Goal: Use online tool/utility: Utilize a website feature to perform a specific function

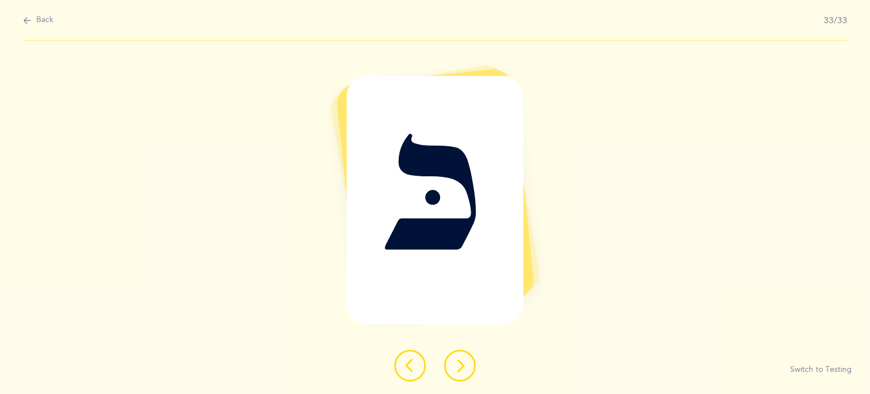
click at [404, 366] on icon at bounding box center [410, 365] width 14 height 14
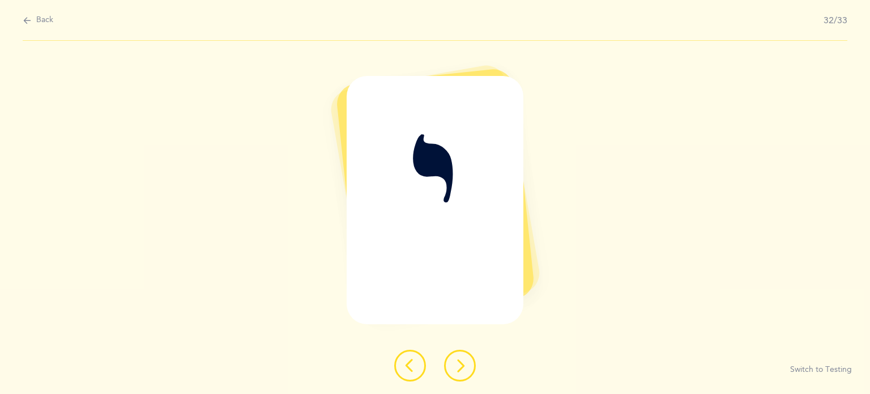
click at [404, 366] on icon at bounding box center [410, 365] width 14 height 14
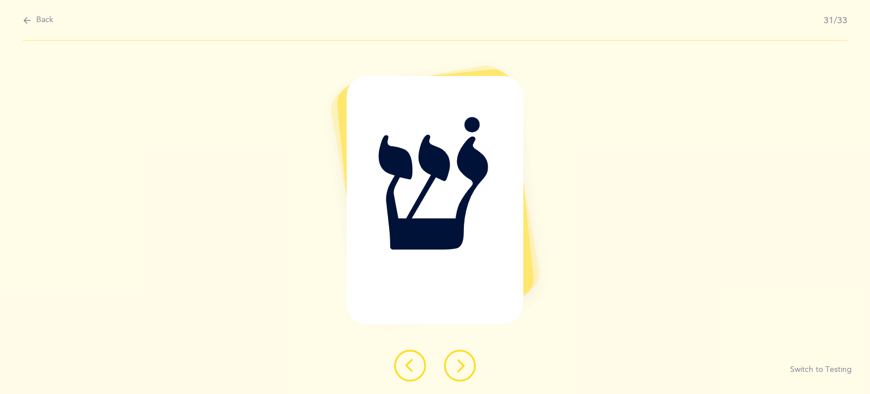
click at [404, 366] on icon at bounding box center [410, 365] width 14 height 14
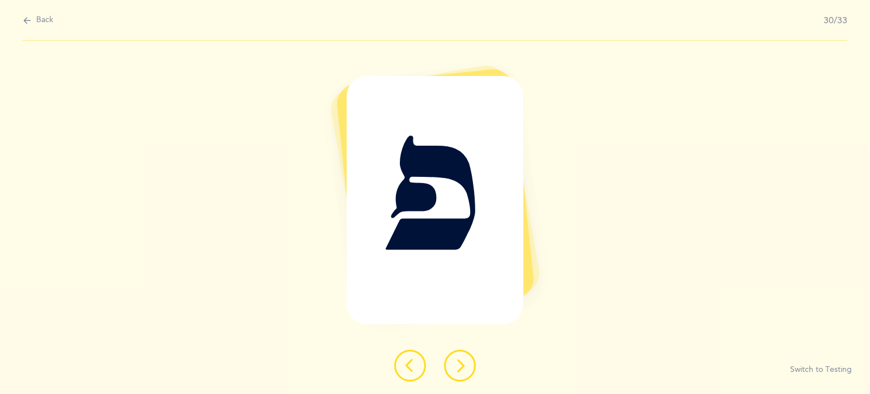
click at [404, 366] on icon at bounding box center [410, 365] width 14 height 14
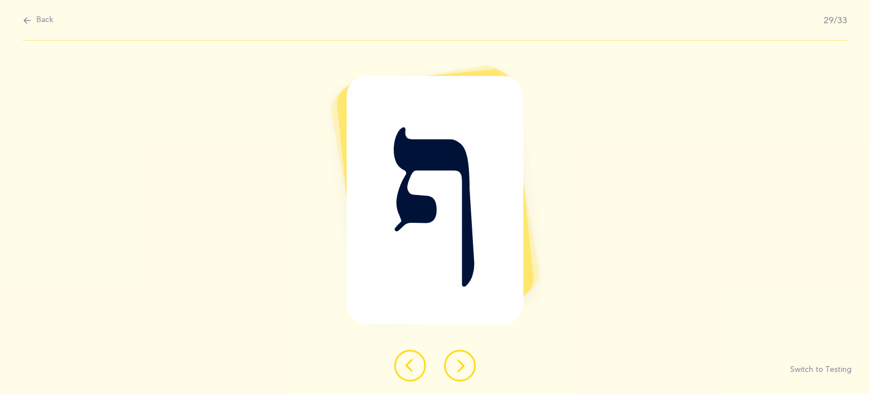
click at [404, 366] on icon at bounding box center [410, 365] width 14 height 14
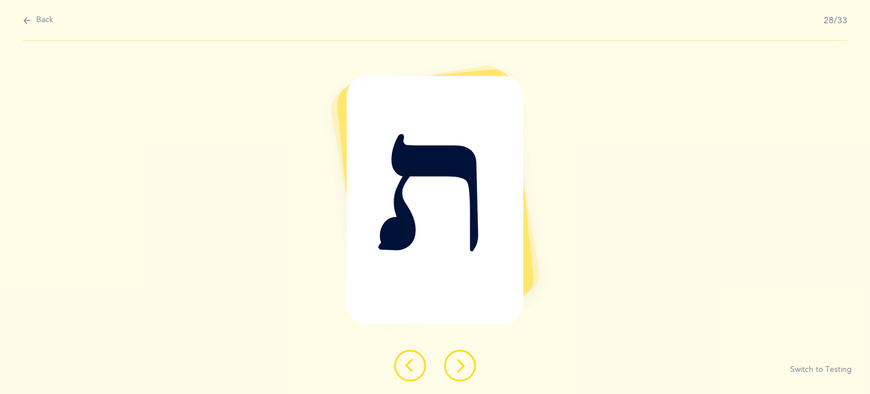
click at [404, 366] on icon at bounding box center [410, 365] width 14 height 14
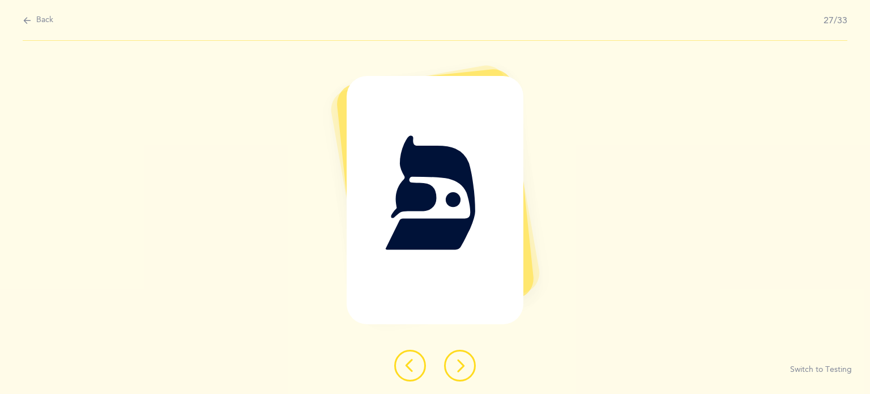
click at [404, 366] on icon at bounding box center [410, 365] width 14 height 14
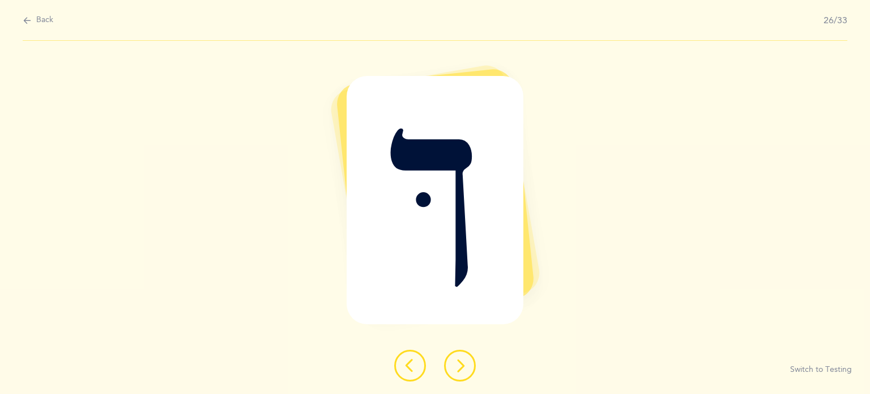
click at [404, 366] on icon at bounding box center [410, 365] width 14 height 14
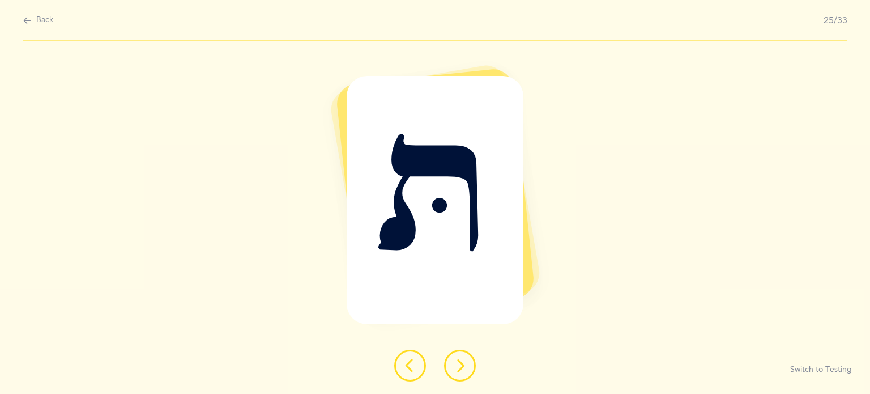
click at [404, 366] on icon at bounding box center [410, 365] width 14 height 14
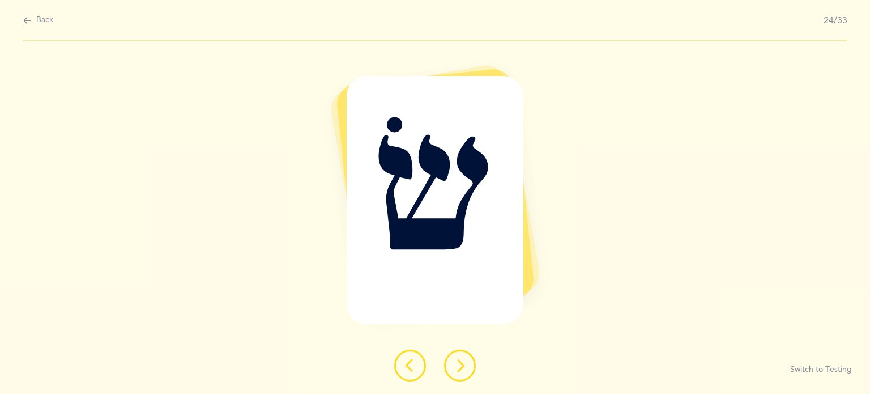
click at [404, 366] on icon at bounding box center [410, 365] width 14 height 14
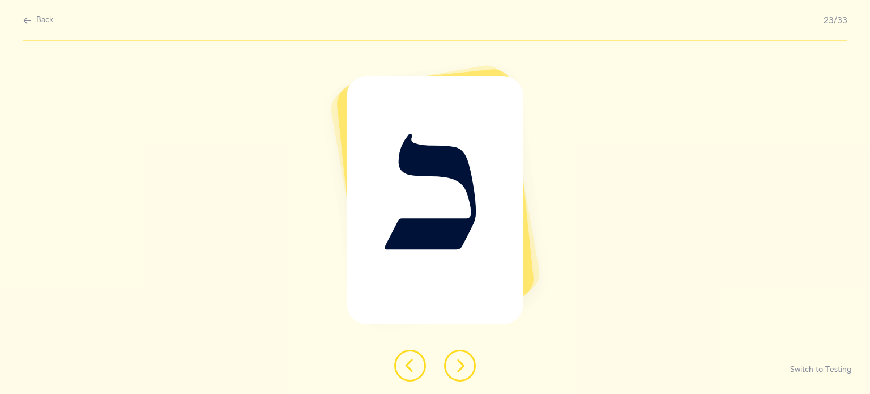
click at [404, 366] on icon at bounding box center [410, 365] width 14 height 14
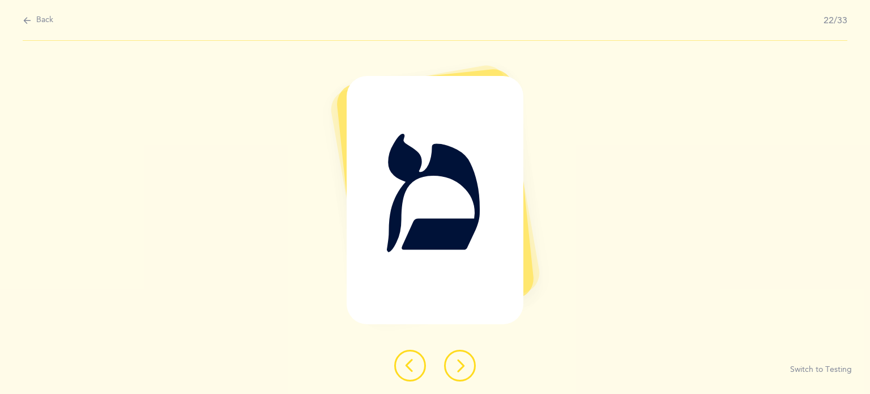
click at [404, 366] on icon at bounding box center [410, 365] width 14 height 14
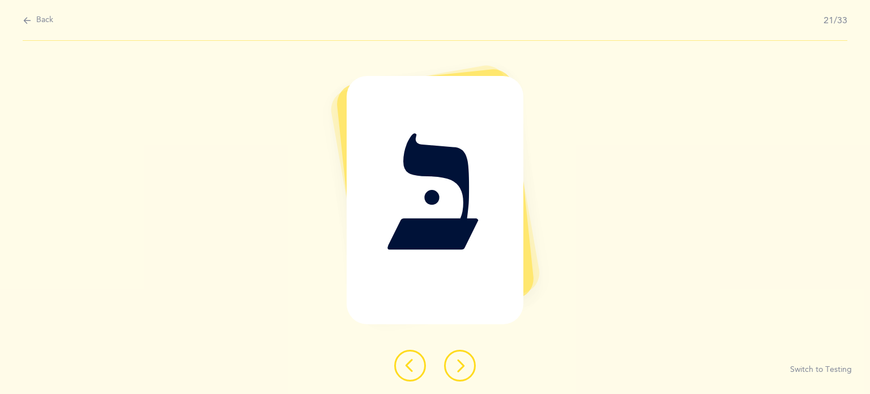
click at [404, 366] on icon at bounding box center [410, 365] width 14 height 14
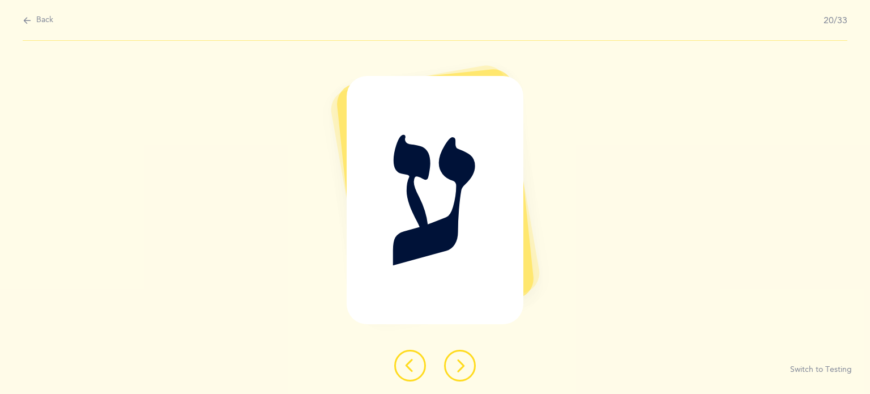
click at [404, 366] on icon at bounding box center [410, 365] width 14 height 14
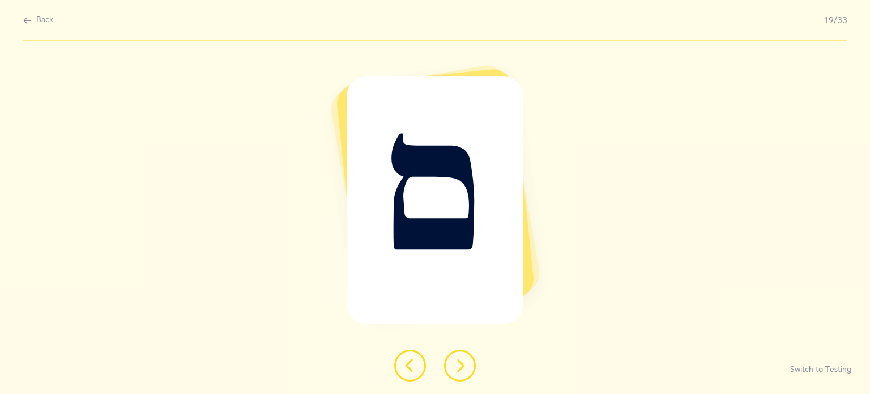
click at [404, 366] on icon at bounding box center [410, 365] width 14 height 14
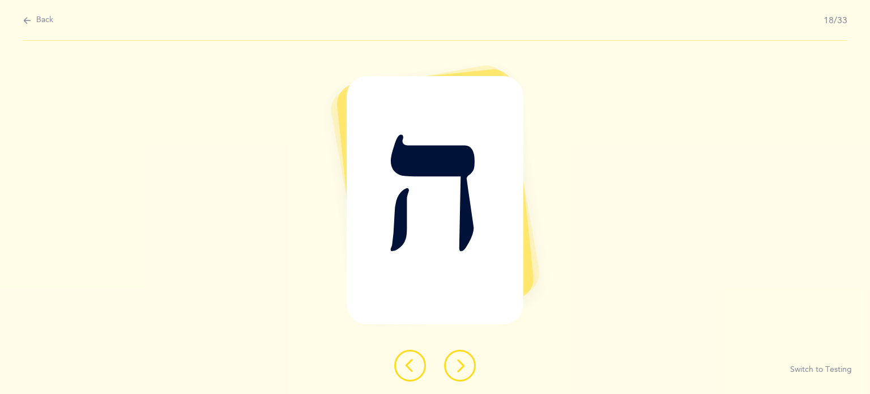
click at [404, 366] on icon at bounding box center [410, 365] width 14 height 14
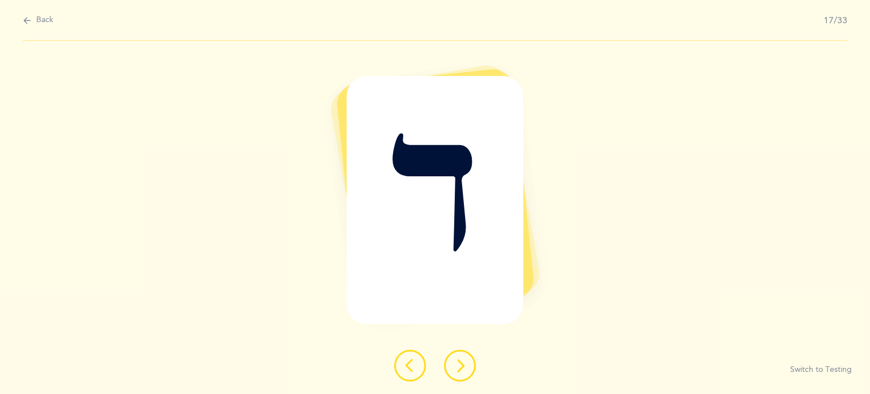
click at [404, 366] on icon at bounding box center [410, 365] width 14 height 14
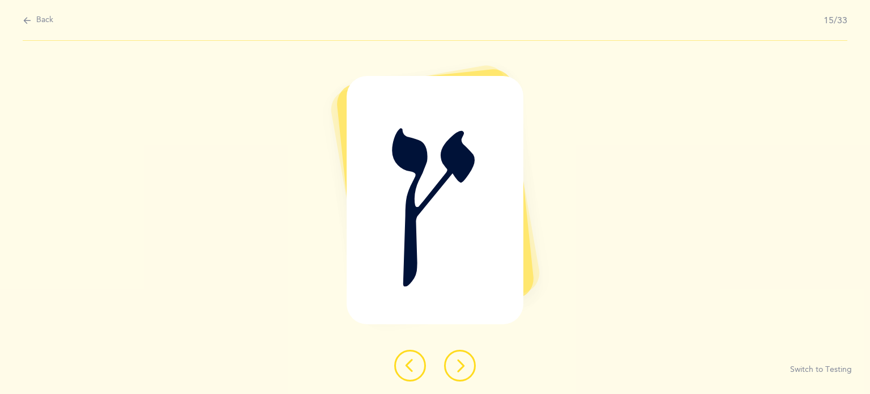
click at [404, 366] on icon at bounding box center [410, 365] width 14 height 14
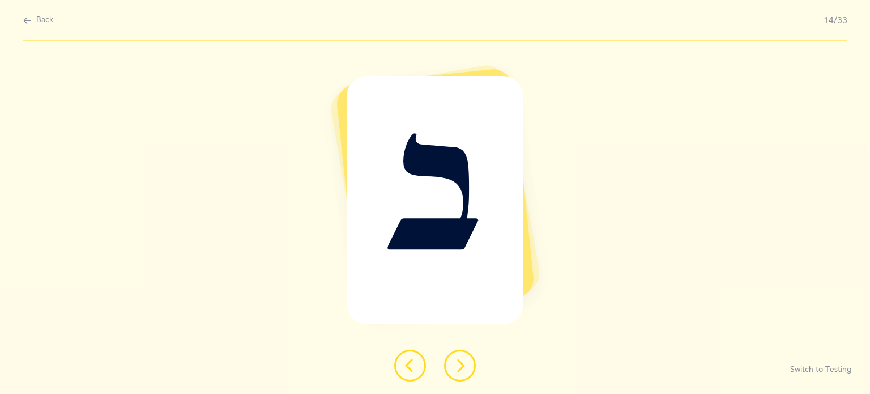
click at [404, 366] on icon at bounding box center [410, 365] width 14 height 14
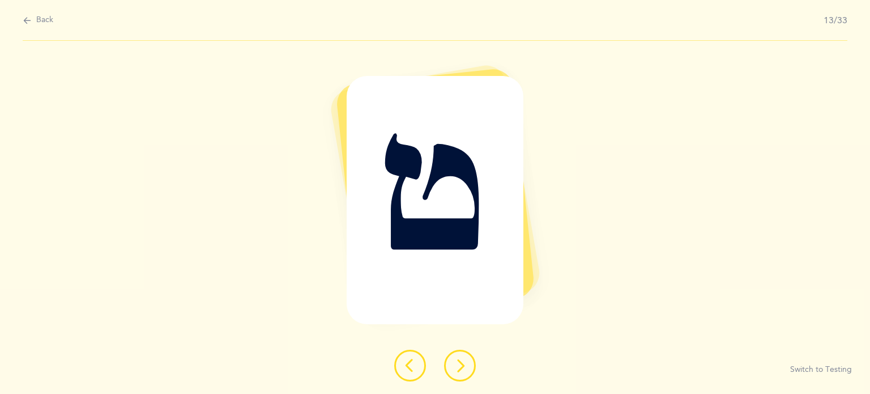
click at [404, 366] on icon at bounding box center [410, 365] width 14 height 14
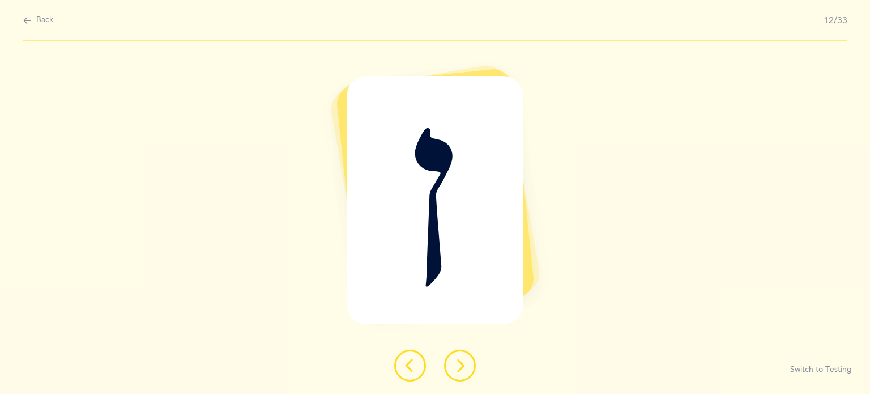
click at [404, 366] on icon at bounding box center [410, 365] width 14 height 14
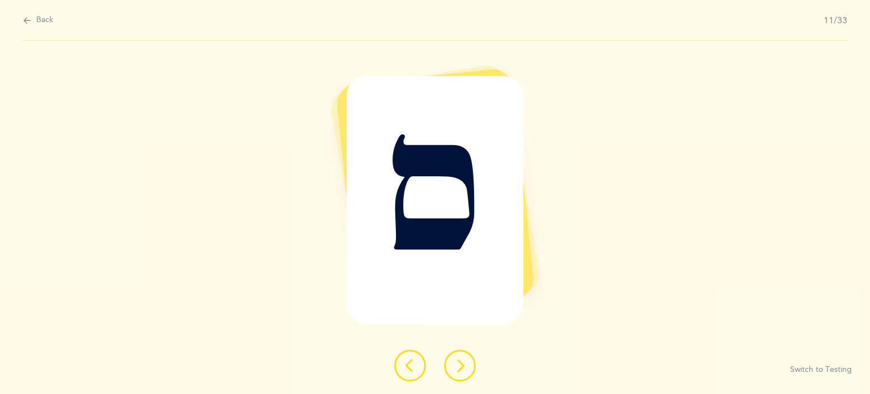
click at [404, 366] on icon at bounding box center [410, 365] width 14 height 14
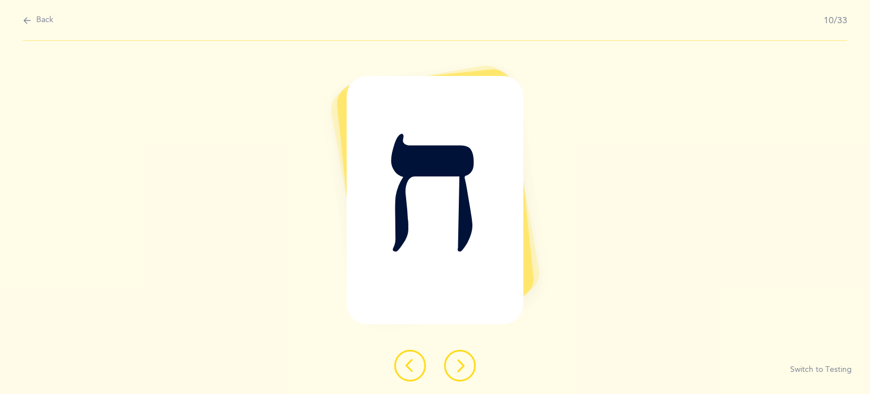
click at [404, 366] on icon at bounding box center [410, 365] width 14 height 14
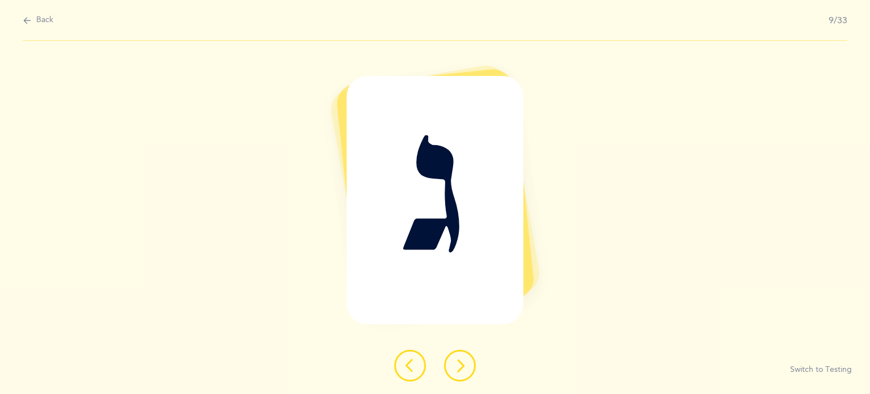
click at [404, 366] on icon at bounding box center [410, 365] width 14 height 14
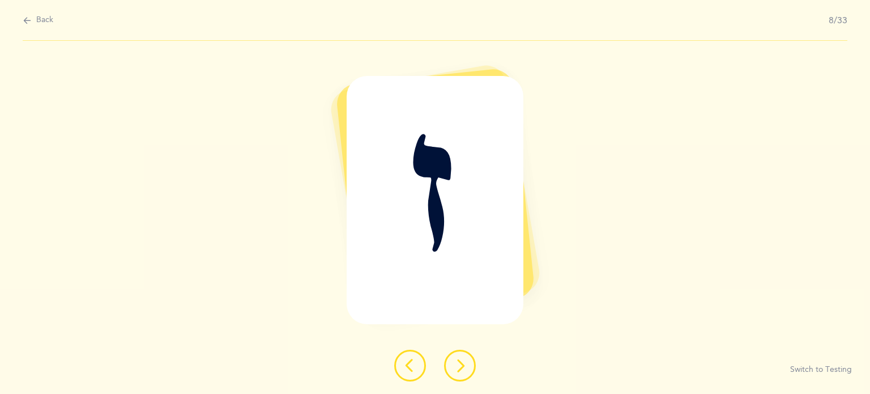
click at [404, 366] on icon at bounding box center [410, 365] width 14 height 14
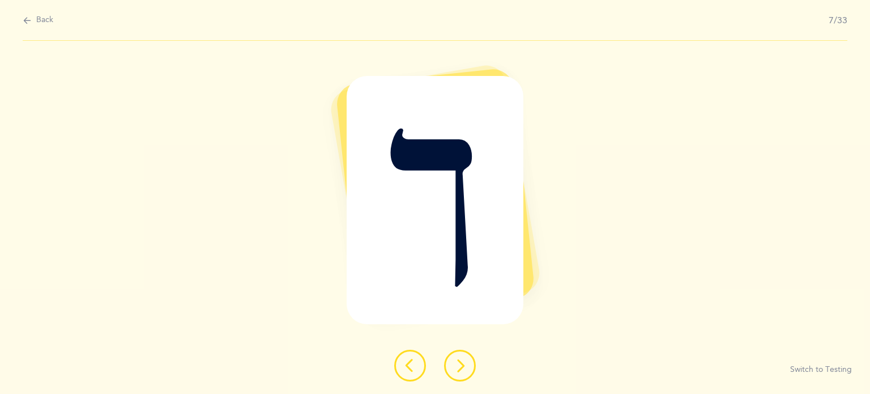
click at [404, 366] on icon at bounding box center [410, 365] width 14 height 14
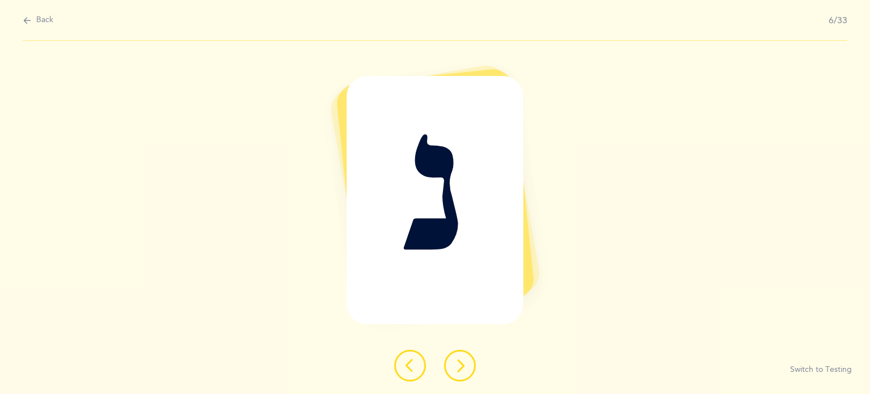
click at [404, 366] on icon at bounding box center [410, 365] width 14 height 14
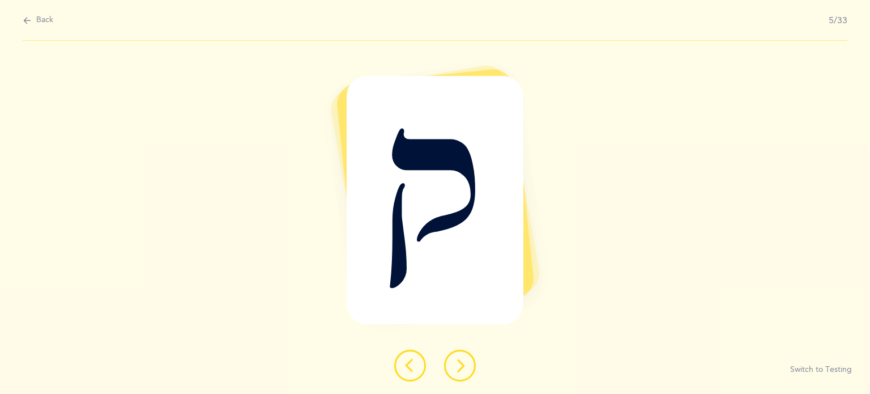
click at [404, 366] on icon at bounding box center [410, 365] width 14 height 14
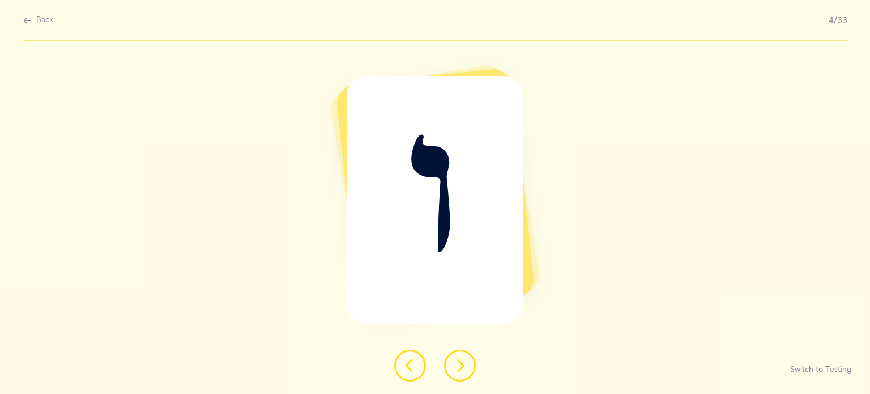
click at [404, 366] on icon at bounding box center [410, 365] width 14 height 14
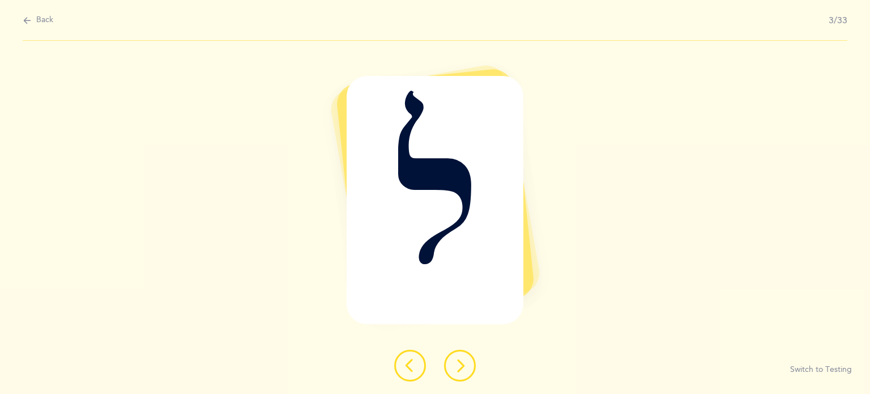
click at [404, 366] on icon at bounding box center [410, 365] width 14 height 14
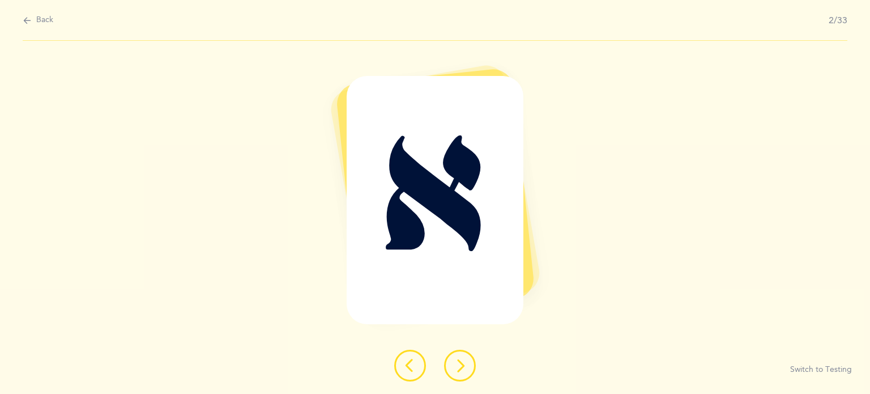
click at [404, 366] on icon at bounding box center [410, 365] width 14 height 14
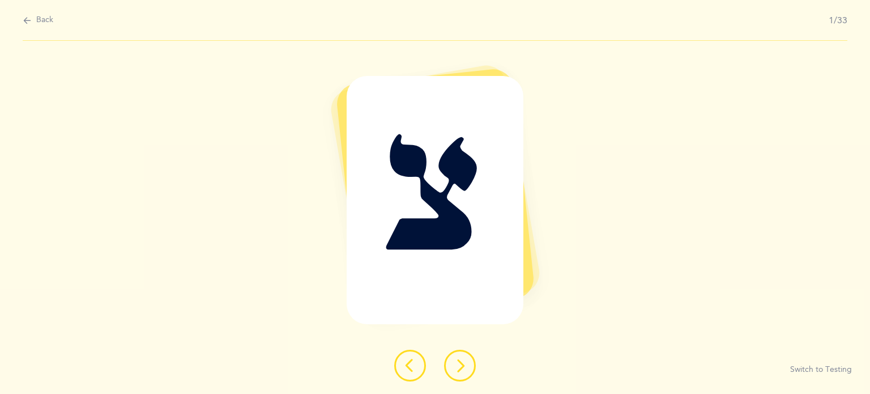
click at [27, 18] on icon at bounding box center [27, 20] width 9 height 12
select select "27"
select select "single"
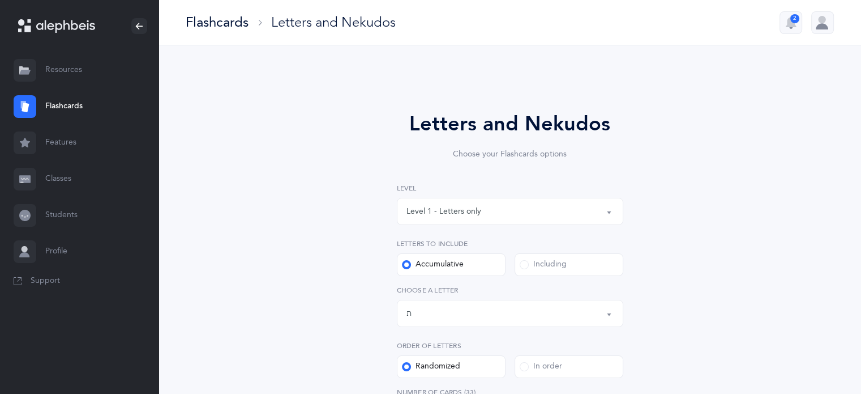
click at [462, 206] on div "Level 1 - Letters only" at bounding box center [444, 212] width 75 height 12
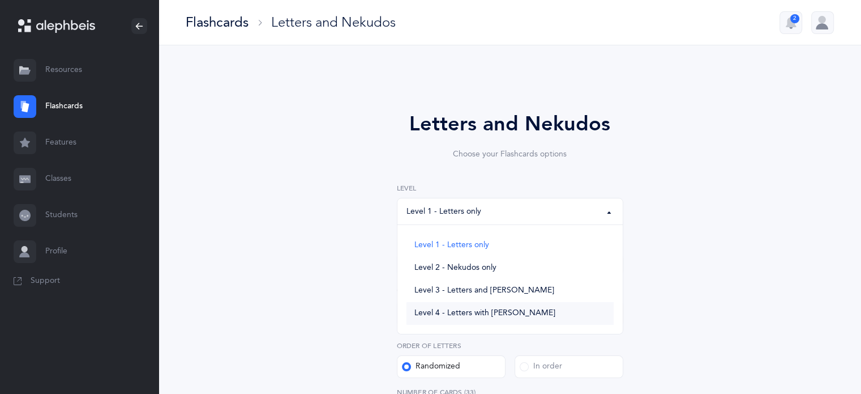
click at [513, 318] on link "Level 4 - Letters with [PERSON_NAME]" at bounding box center [510, 313] width 207 height 23
select select "4"
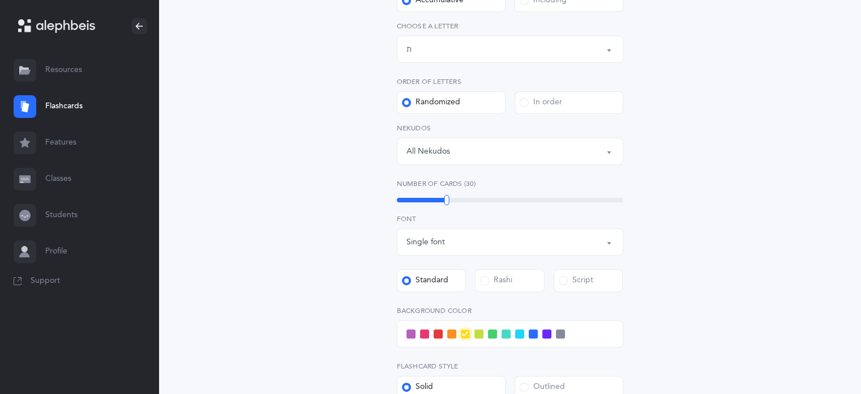
scroll to position [315, 0]
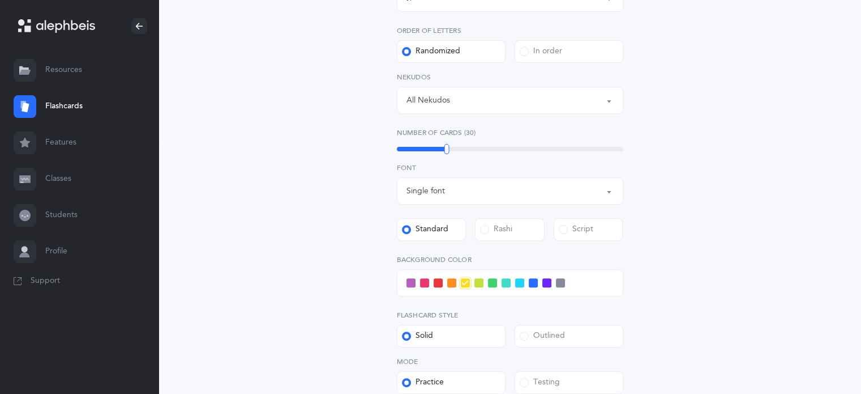
click at [537, 284] on div at bounding box center [510, 282] width 227 height 27
click at [535, 283] on span at bounding box center [533, 282] width 9 height 9
click at [0, 0] on input "checkbox" at bounding box center [0, 0] width 0 height 0
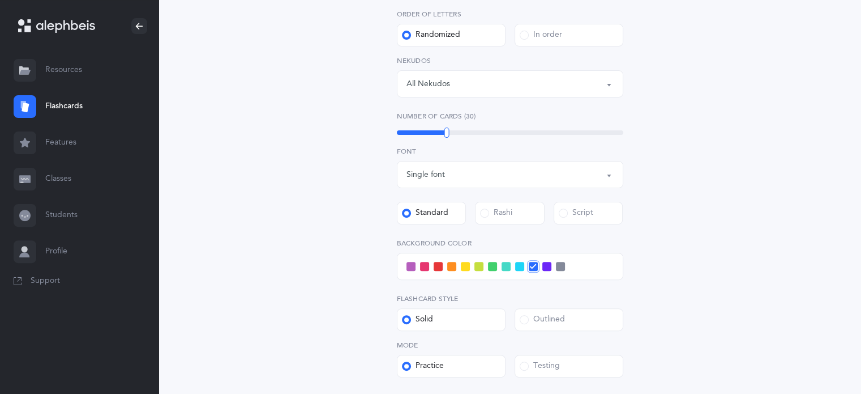
scroll to position [460, 0]
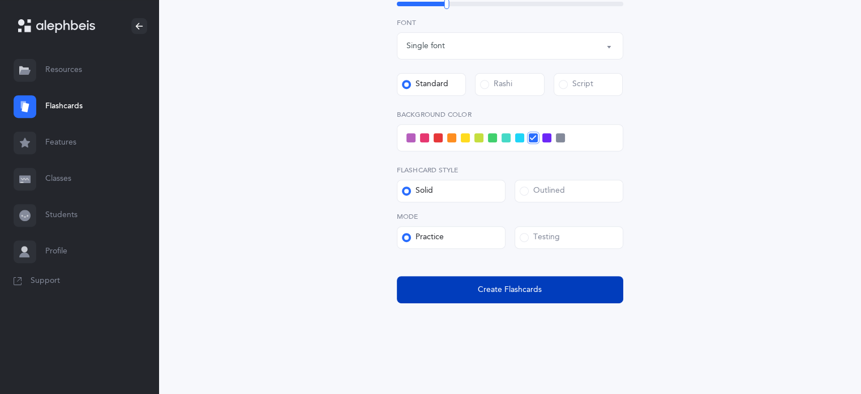
click at [594, 281] on button "Create Flashcards" at bounding box center [510, 289] width 227 height 27
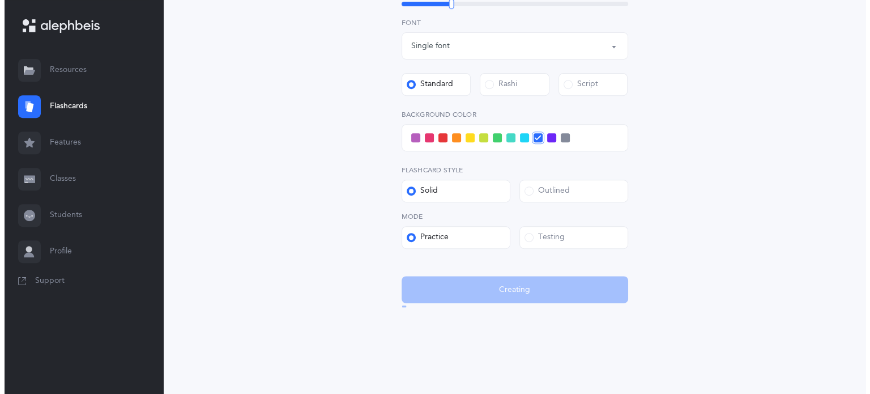
scroll to position [0, 0]
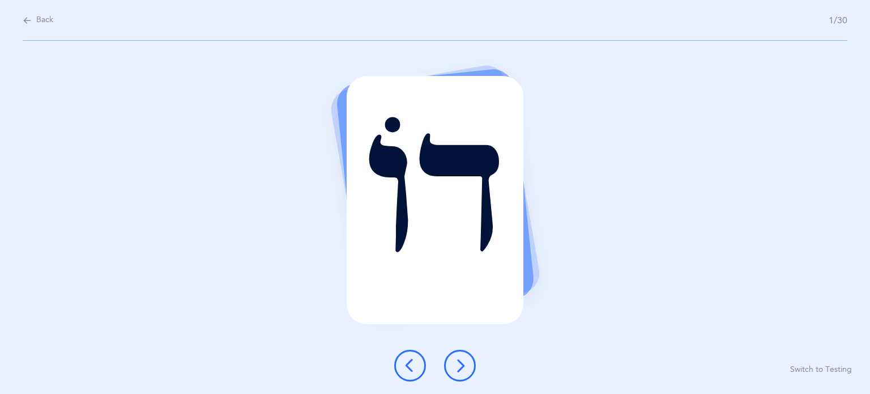
click at [464, 360] on icon at bounding box center [460, 365] width 14 height 14
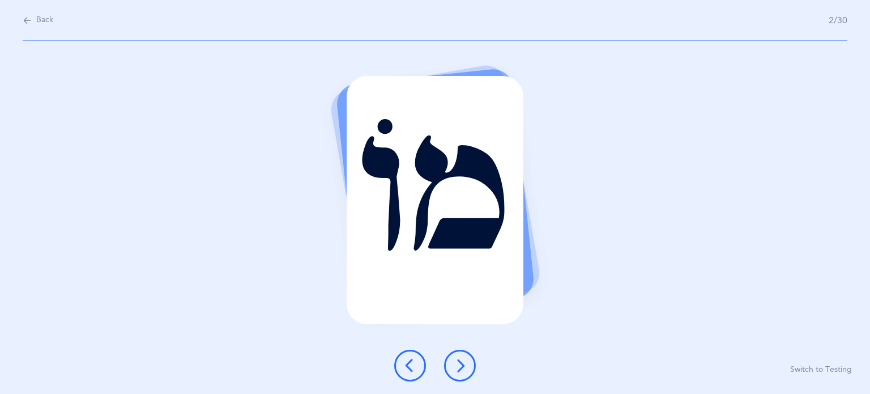
click at [464, 360] on icon at bounding box center [460, 365] width 14 height 14
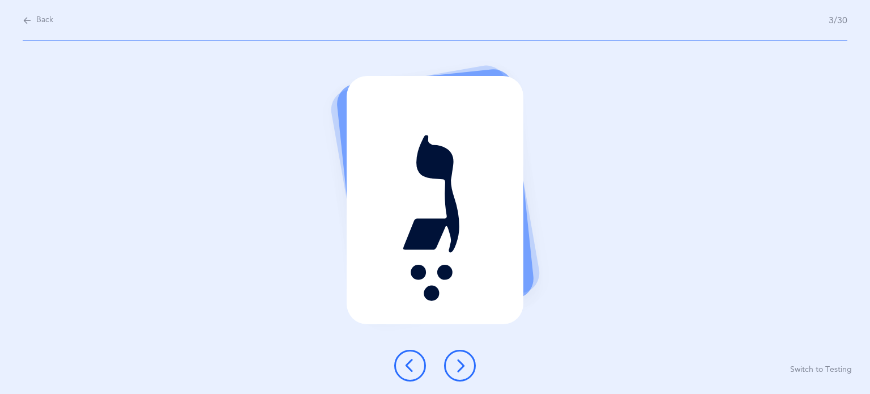
click at [464, 360] on icon at bounding box center [460, 365] width 14 height 14
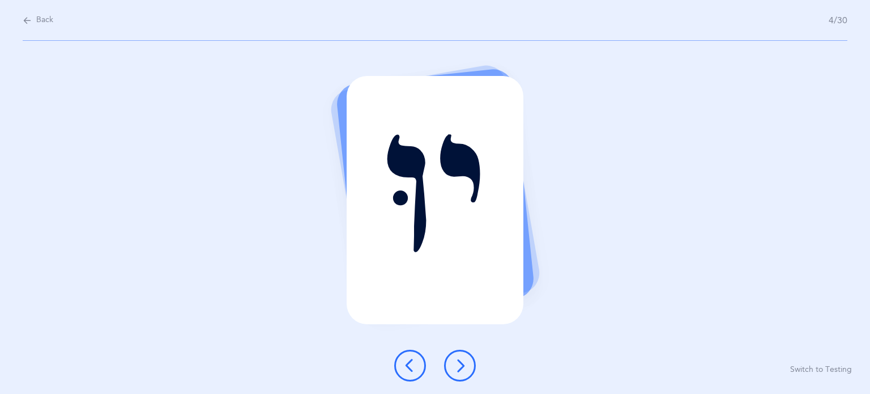
click at [464, 360] on icon at bounding box center [460, 365] width 14 height 14
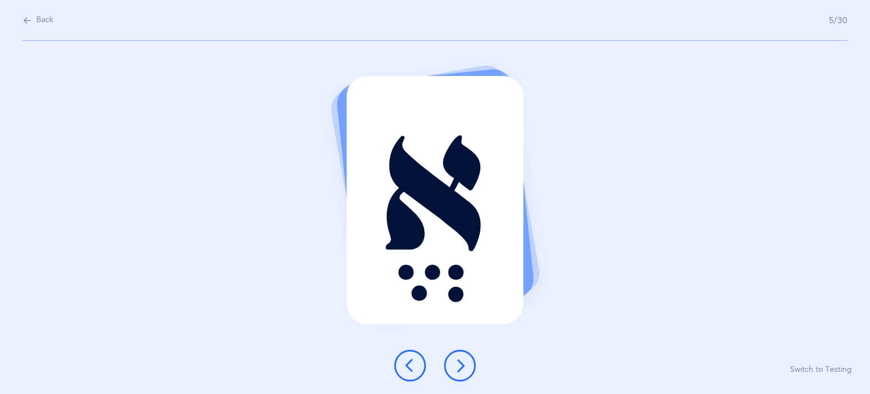
click at [464, 360] on icon at bounding box center [460, 365] width 14 height 14
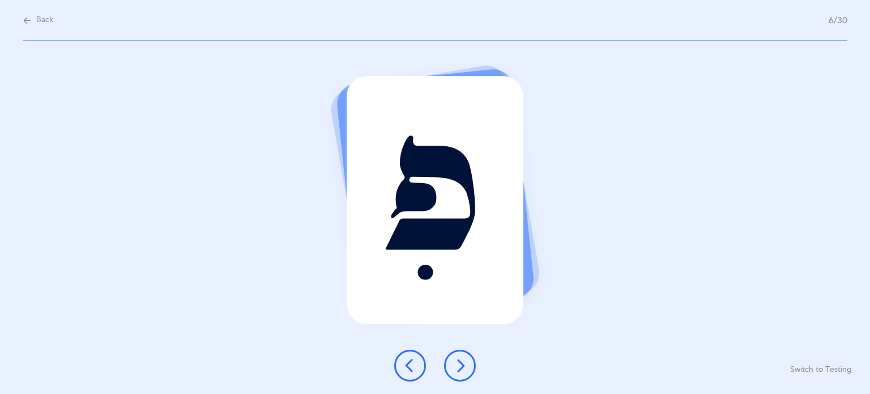
click at [464, 360] on icon at bounding box center [460, 365] width 14 height 14
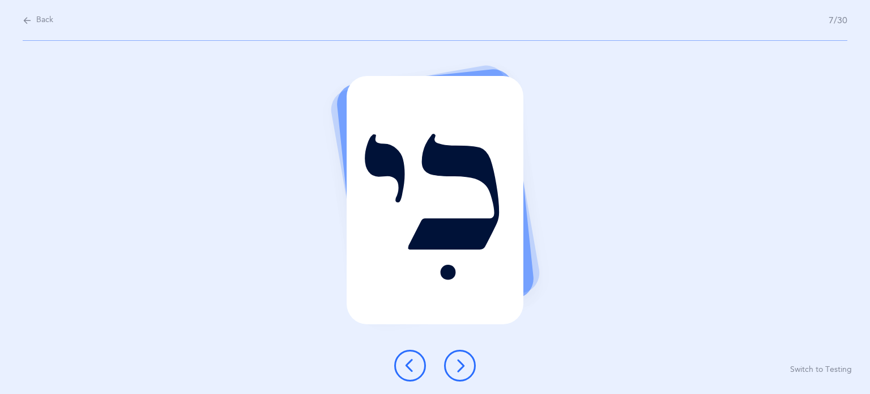
click at [464, 360] on icon at bounding box center [460, 365] width 14 height 14
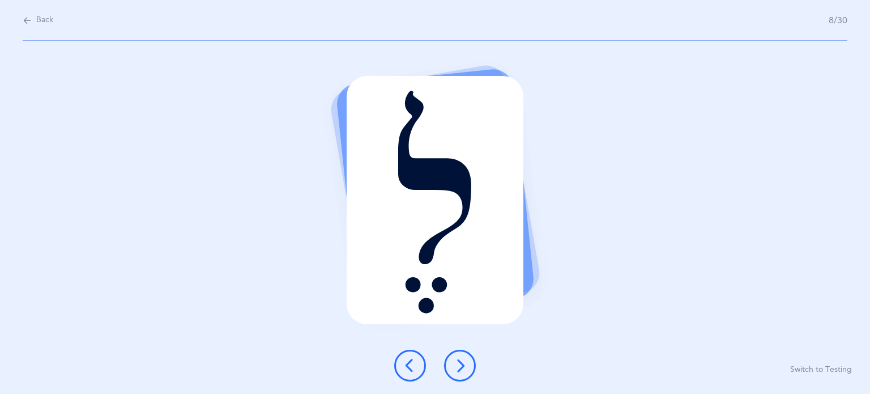
click at [464, 360] on icon at bounding box center [460, 365] width 14 height 14
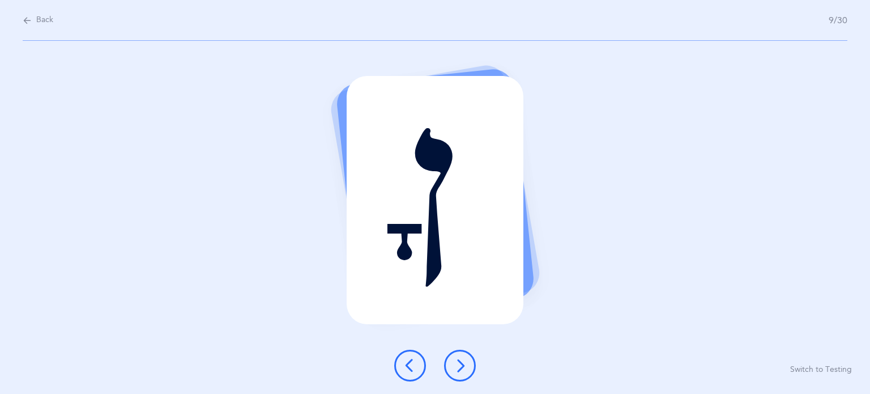
click at [464, 360] on icon at bounding box center [460, 365] width 14 height 14
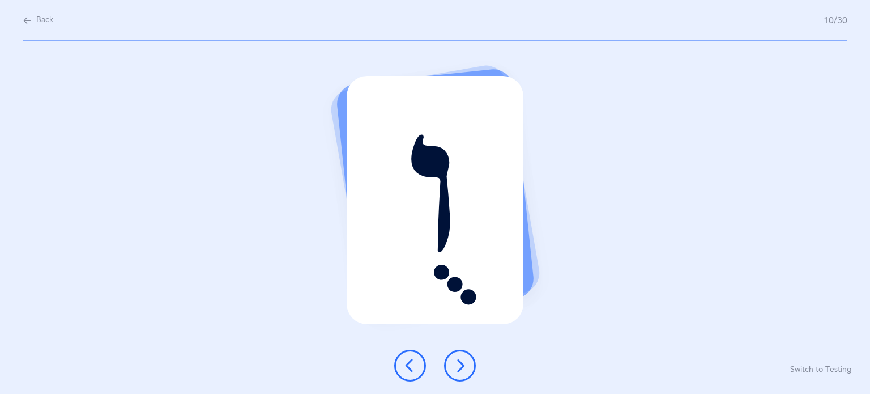
click at [464, 360] on icon at bounding box center [460, 365] width 14 height 14
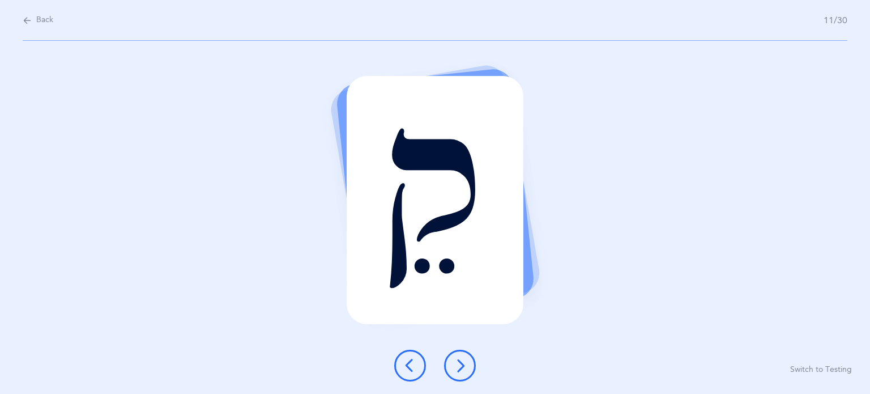
click at [464, 360] on icon at bounding box center [460, 365] width 14 height 14
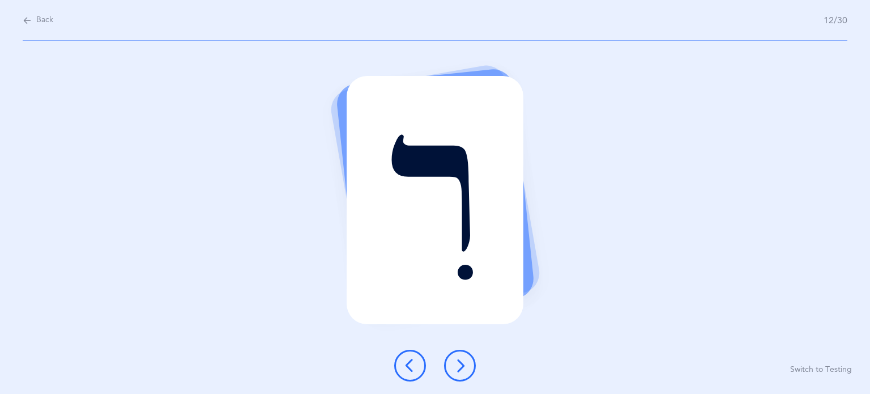
click at [464, 360] on icon at bounding box center [460, 365] width 14 height 14
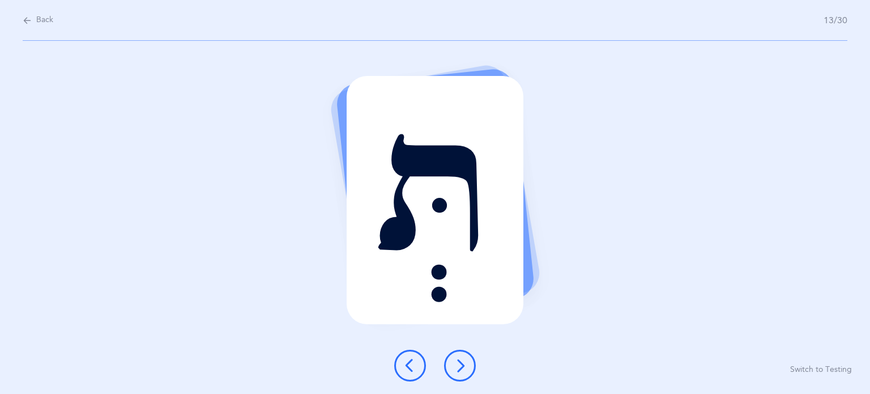
click at [464, 360] on icon at bounding box center [460, 365] width 14 height 14
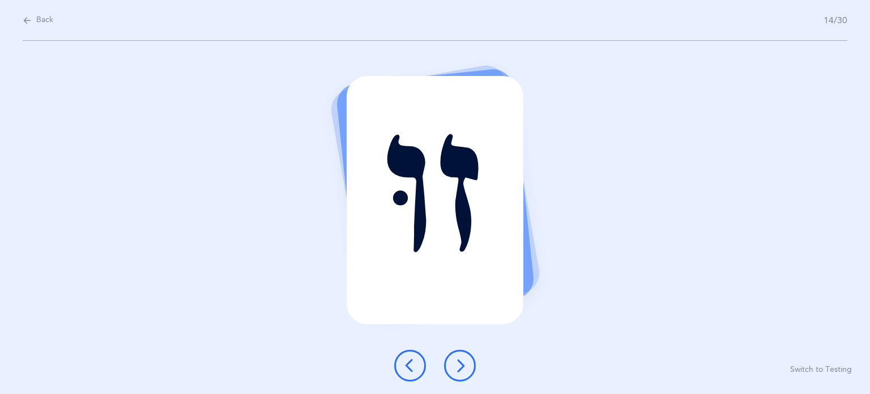
click at [464, 360] on icon at bounding box center [460, 365] width 14 height 14
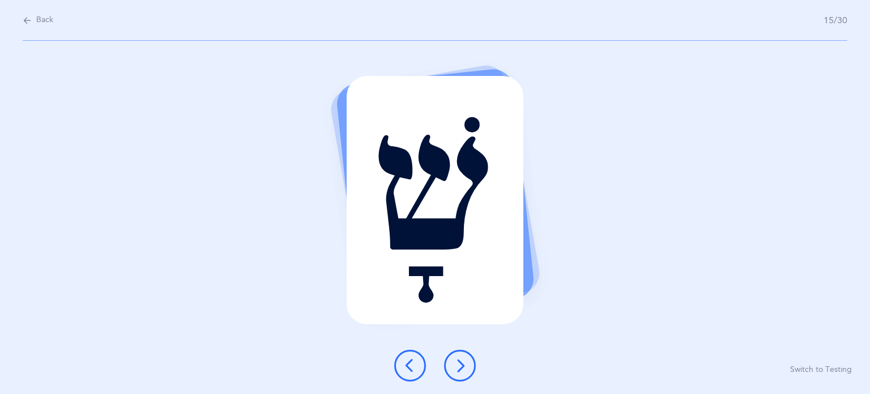
click at [464, 360] on icon at bounding box center [460, 365] width 14 height 14
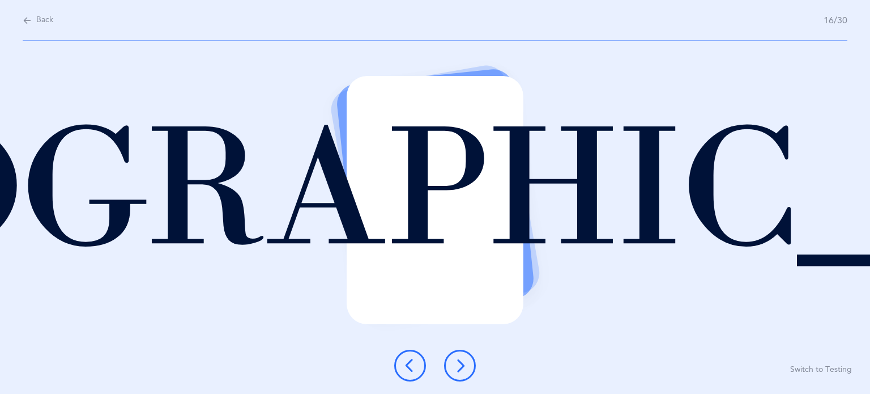
click at [464, 360] on icon at bounding box center [460, 365] width 14 height 14
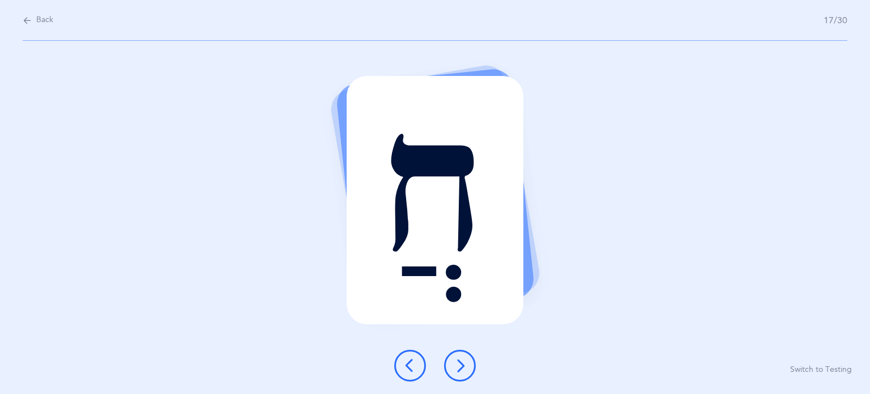
click at [464, 360] on icon at bounding box center [460, 365] width 14 height 14
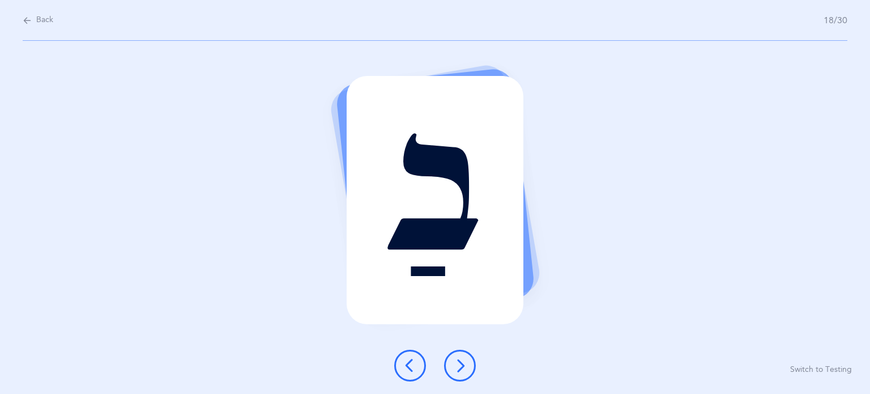
click at [464, 360] on icon at bounding box center [460, 365] width 14 height 14
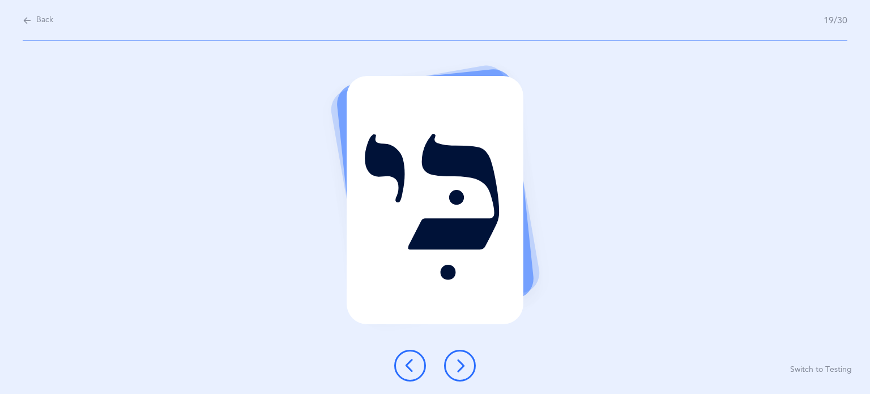
click at [464, 360] on icon at bounding box center [460, 365] width 14 height 14
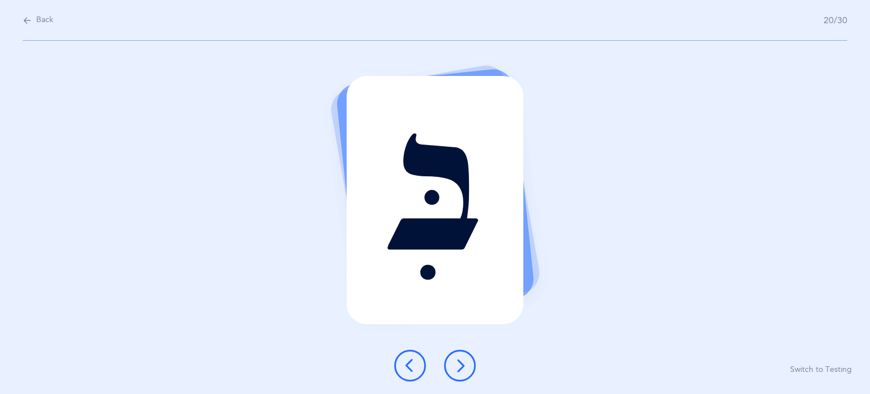
click at [464, 360] on icon at bounding box center [460, 365] width 14 height 14
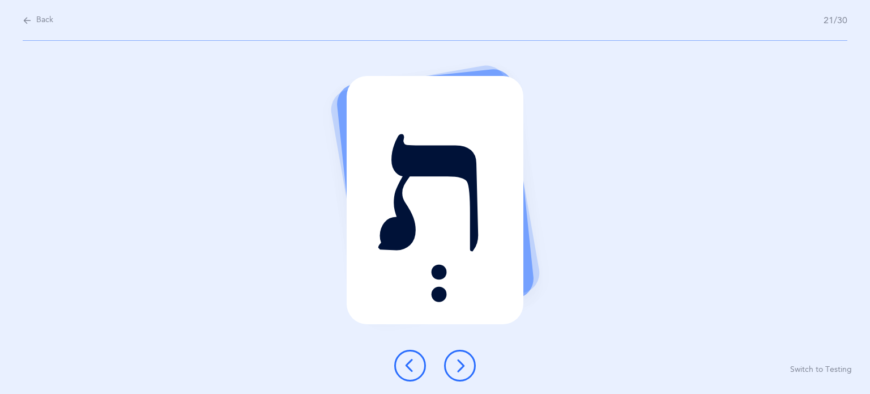
click at [464, 360] on icon at bounding box center [460, 365] width 14 height 14
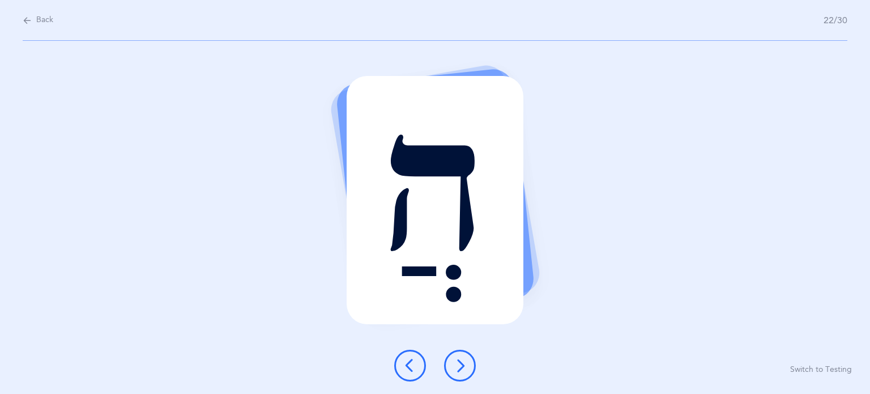
click at [464, 360] on icon at bounding box center [460, 365] width 14 height 14
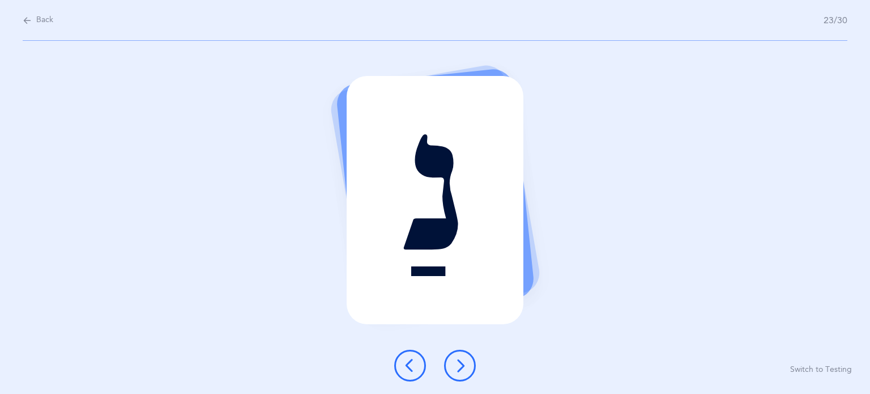
click at [464, 360] on icon at bounding box center [460, 365] width 14 height 14
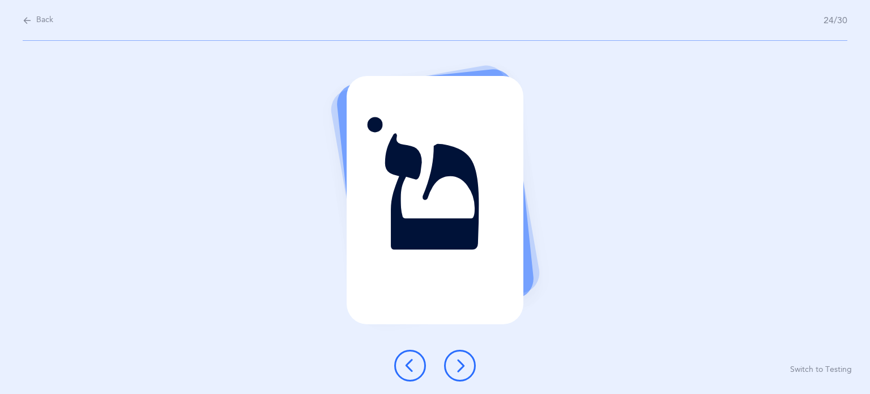
click at [464, 360] on icon at bounding box center [460, 365] width 14 height 14
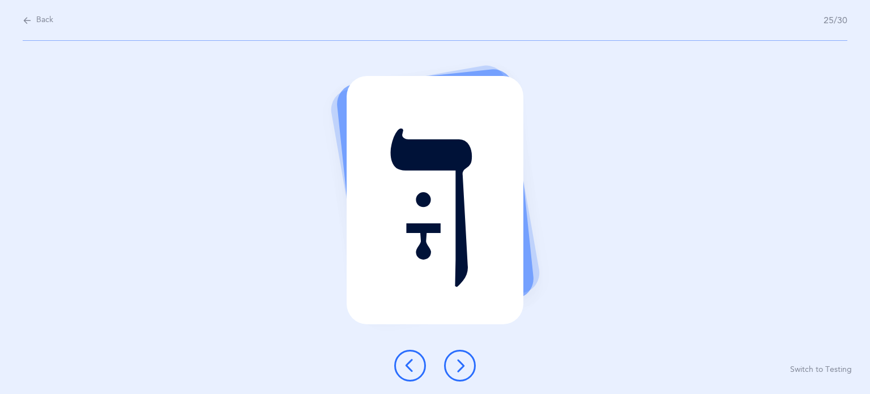
click at [464, 360] on icon at bounding box center [460, 365] width 14 height 14
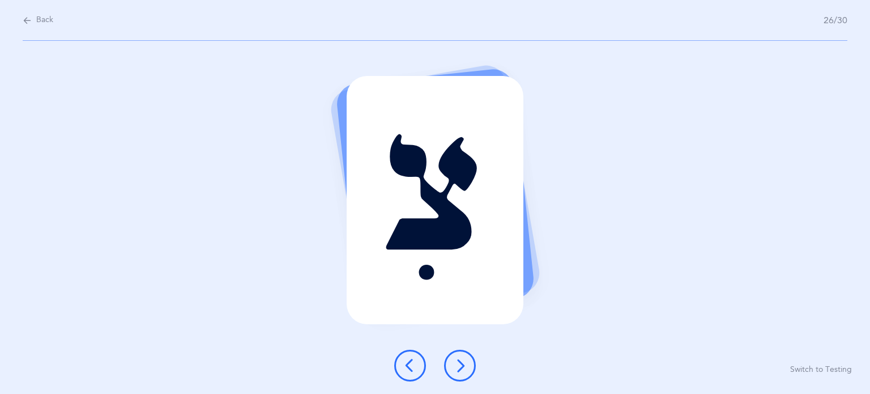
click at [464, 360] on icon at bounding box center [460, 365] width 14 height 14
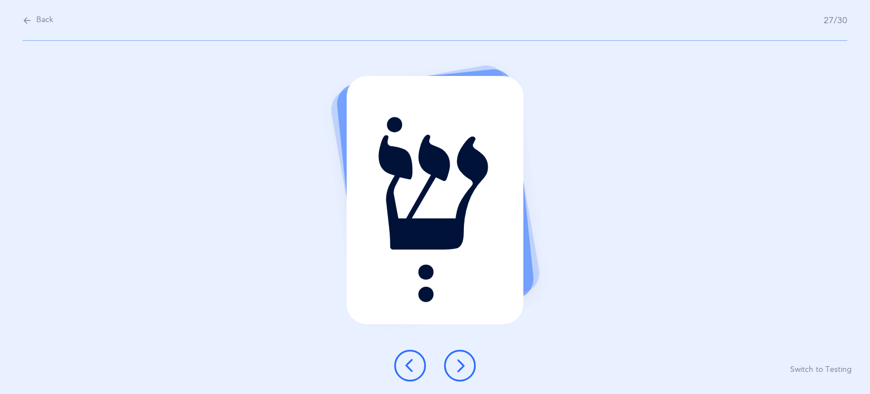
click at [464, 360] on icon at bounding box center [460, 365] width 14 height 14
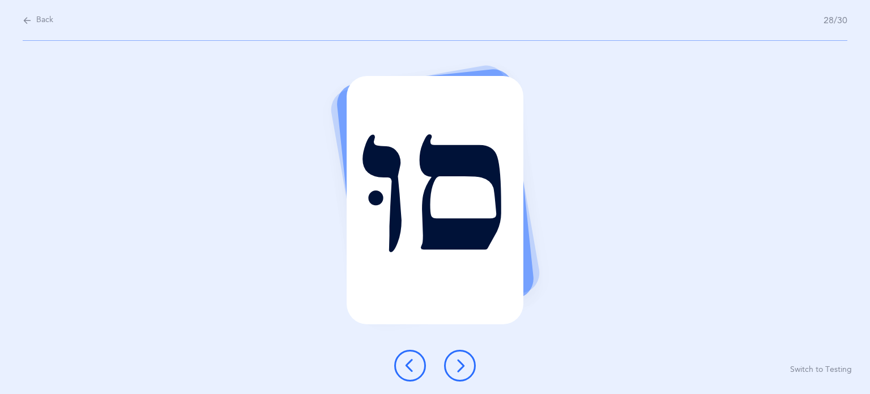
click at [464, 360] on icon at bounding box center [460, 365] width 14 height 14
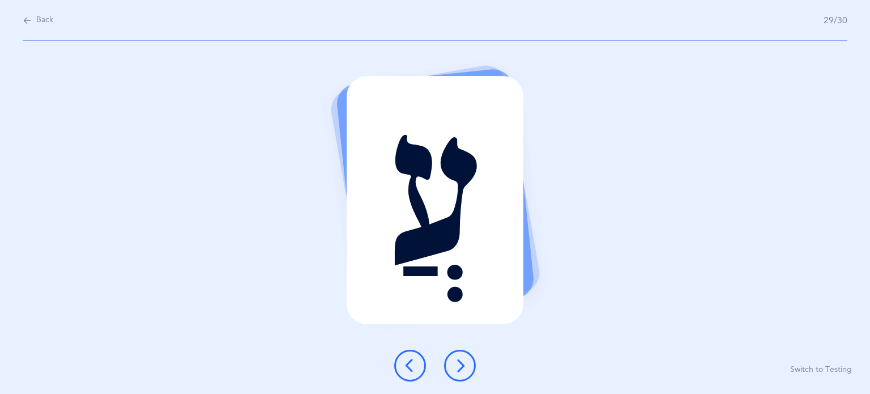
click at [464, 360] on icon at bounding box center [460, 365] width 14 height 14
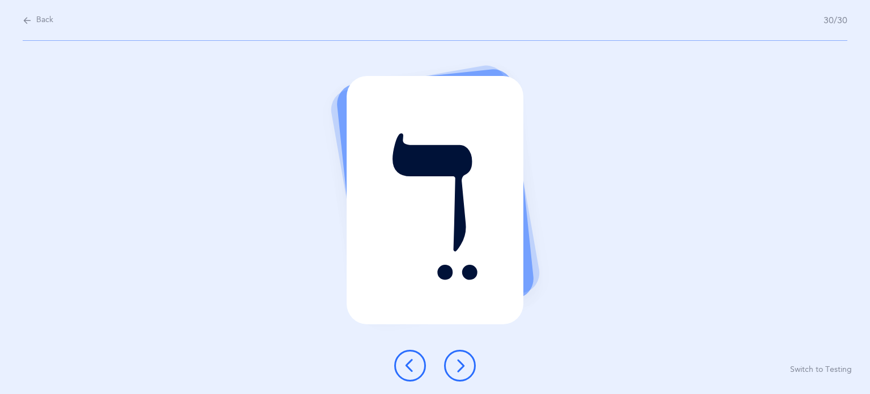
click at [464, 360] on icon at bounding box center [460, 365] width 14 height 14
